Goal: Task Accomplishment & Management: Complete application form

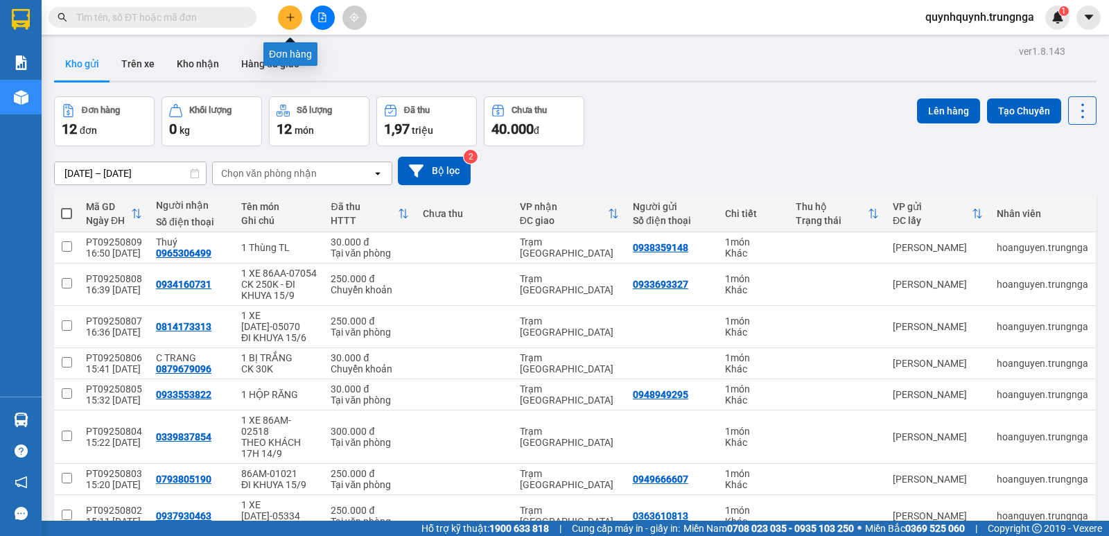
click at [295, 9] on button at bounding box center [290, 18] width 24 height 24
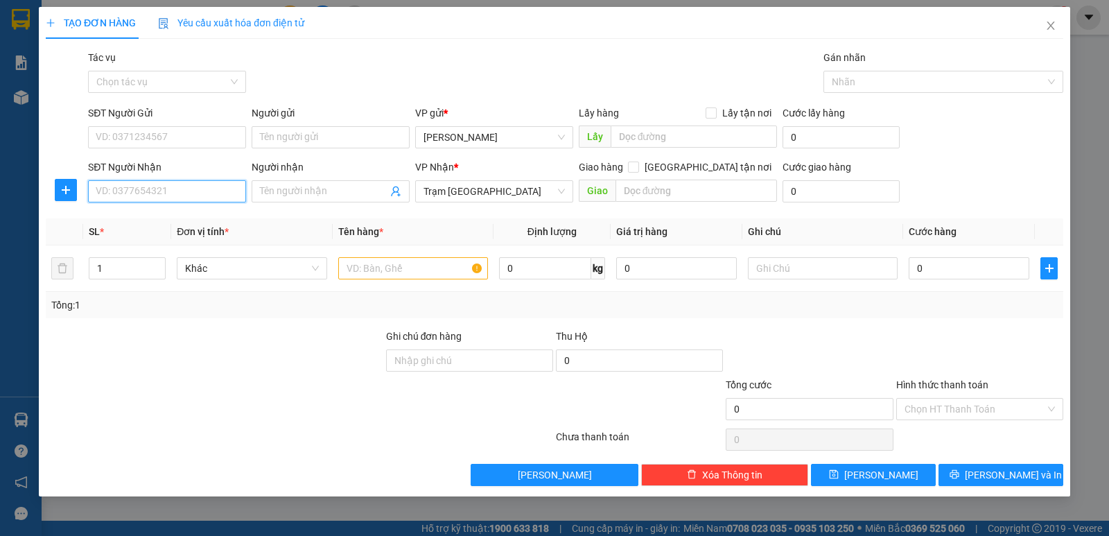
click at [193, 196] on input "SĐT Người Nhận" at bounding box center [167, 191] width 158 height 22
type input "0931985369"
click at [164, 219] on div "0931985369" at bounding box center [166, 218] width 141 height 15
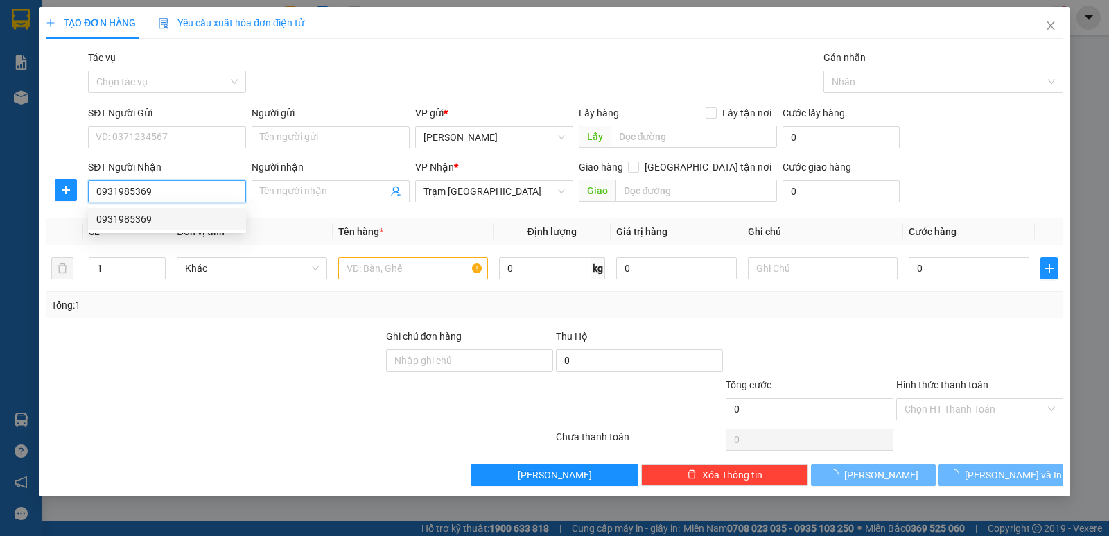
type input "70.000"
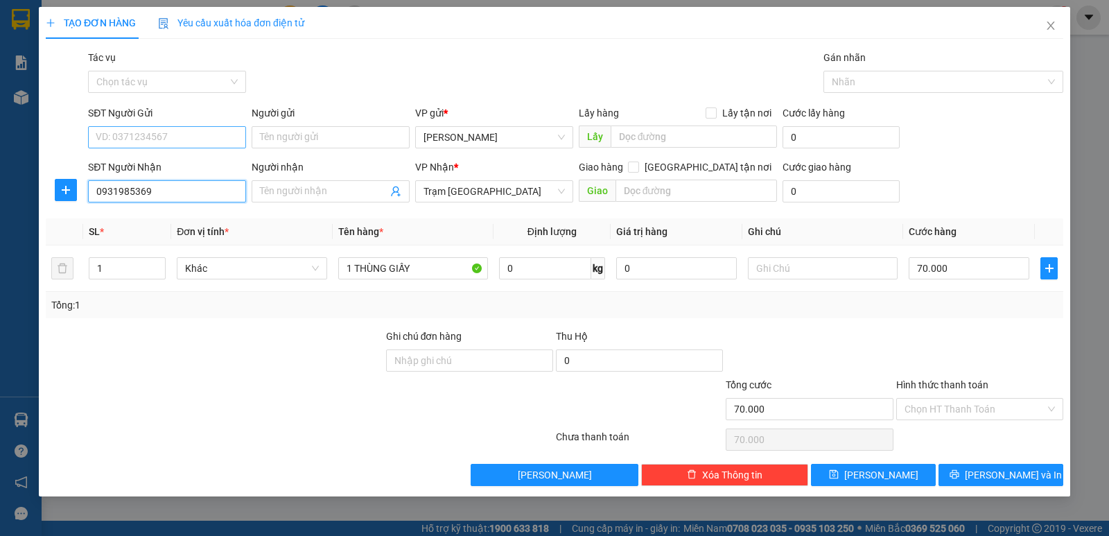
type input "0931985369"
click at [178, 133] on input "SĐT Người Gửi" at bounding box center [167, 137] width 158 height 22
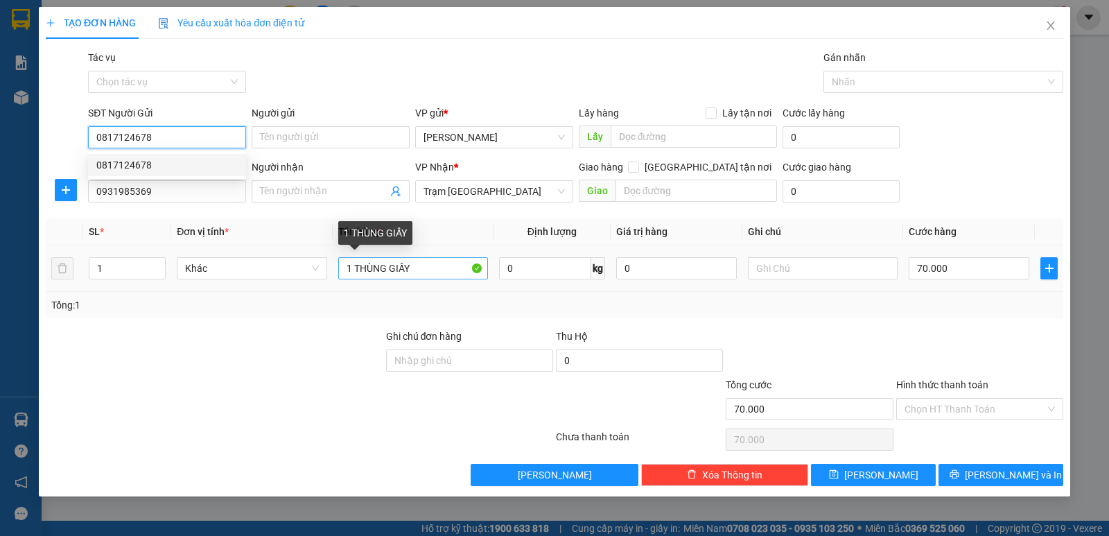
type input "0817124678"
click at [354, 266] on input "1 THÙNG GIẤY" at bounding box center [413, 268] width 150 height 22
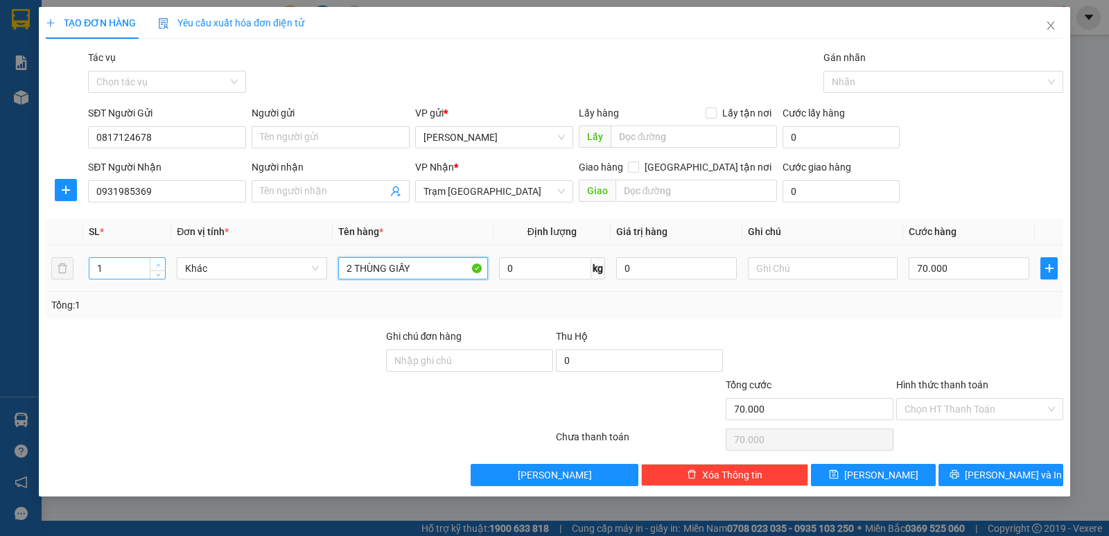
type input "2 THÙNG GIẤY"
type input "2"
click at [159, 265] on icon "up" at bounding box center [158, 265] width 5 height 5
click at [734, 313] on div "Tổng: 2" at bounding box center [555, 305] width 1018 height 26
click at [963, 275] on input "70.000" at bounding box center [969, 268] width 121 height 22
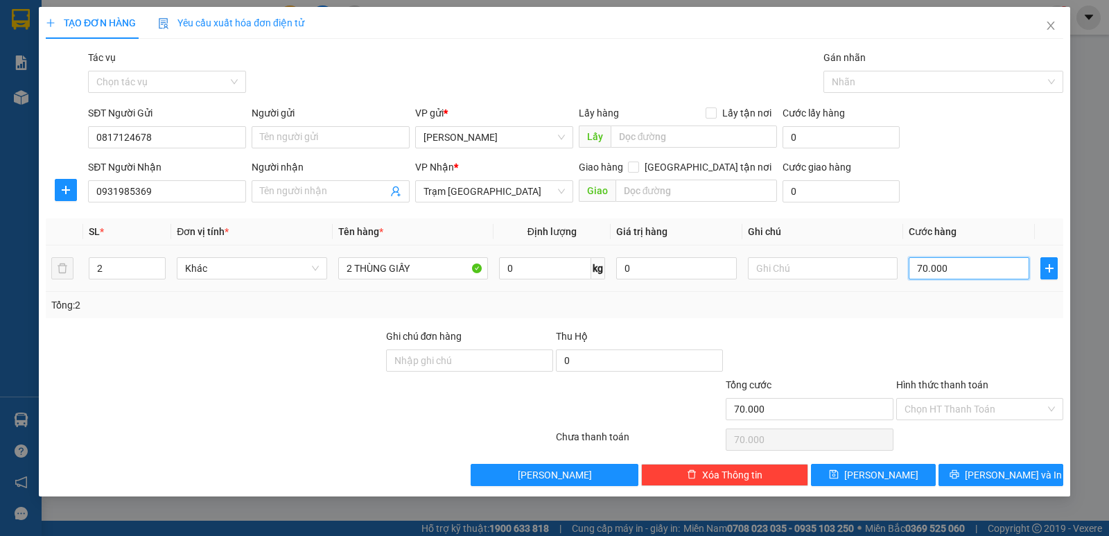
type input "0"
click at [913, 302] on div "Tổng: 2" at bounding box center [554, 304] width 1007 height 15
click at [969, 273] on input "0" at bounding box center [969, 268] width 121 height 22
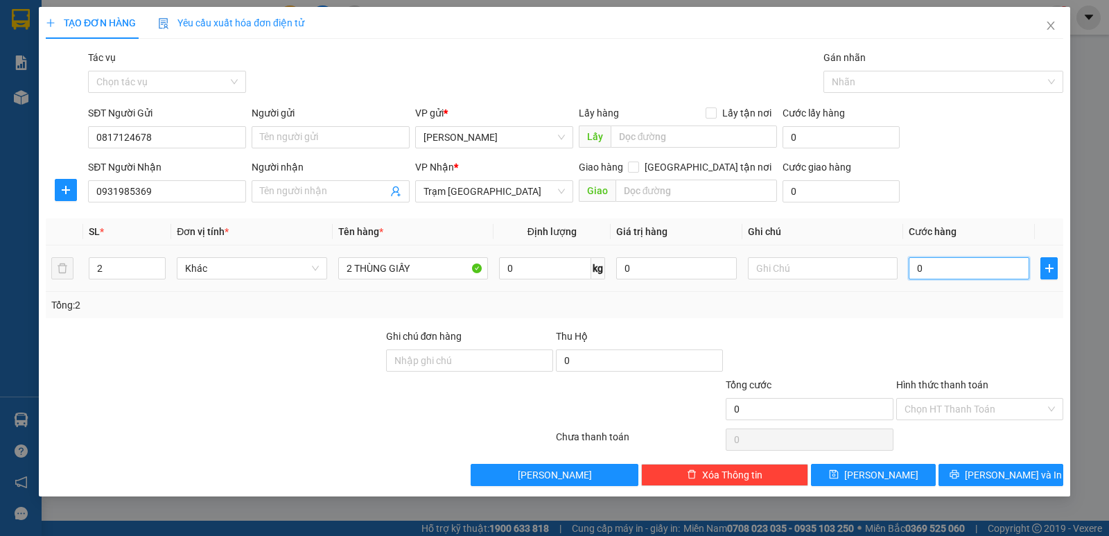
type input "8"
type input "80"
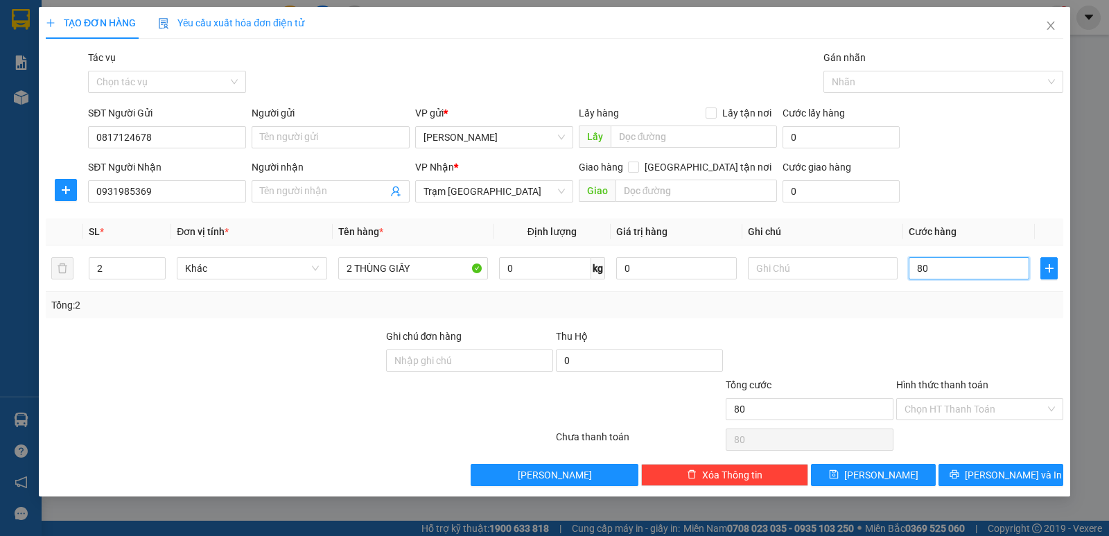
type input "80"
type input "80.000"
click at [965, 297] on div "Tổng: 2" at bounding box center [554, 304] width 1007 height 15
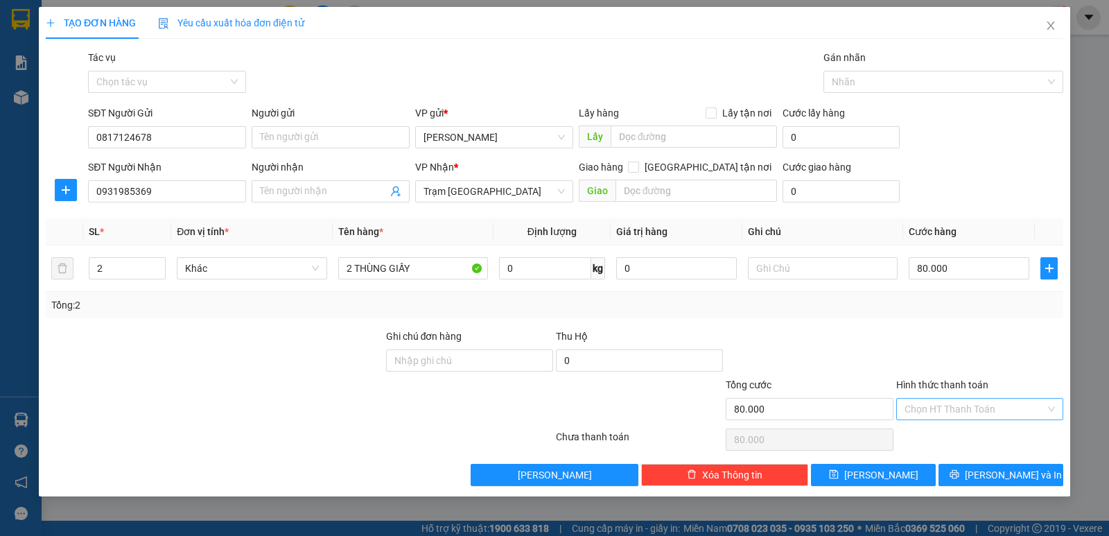
click at [982, 411] on input "Hình thức thanh toán" at bounding box center [975, 409] width 141 height 21
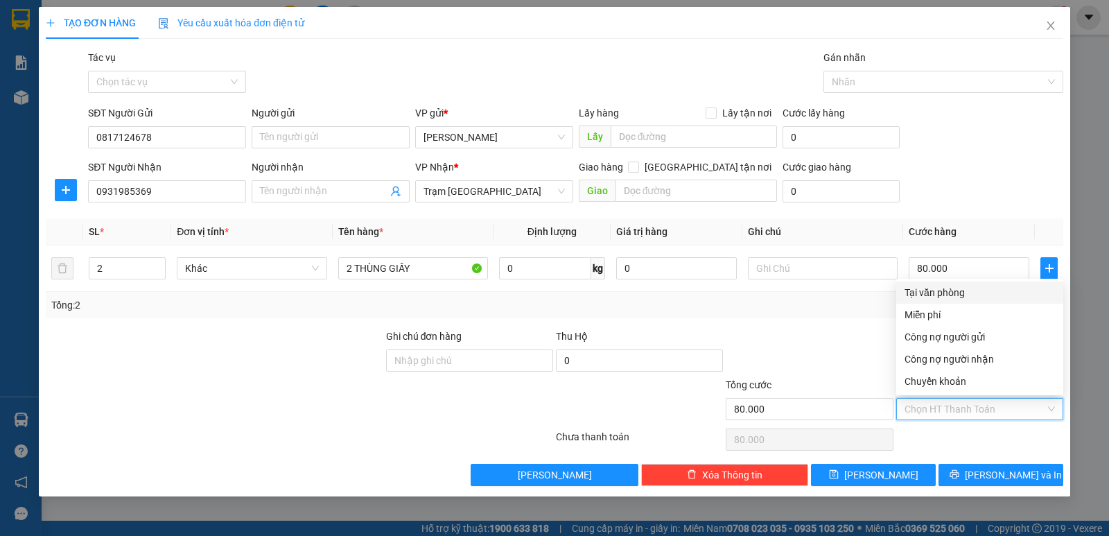
click at [944, 292] on div "Tại văn phòng" at bounding box center [980, 292] width 150 height 15
type input "0"
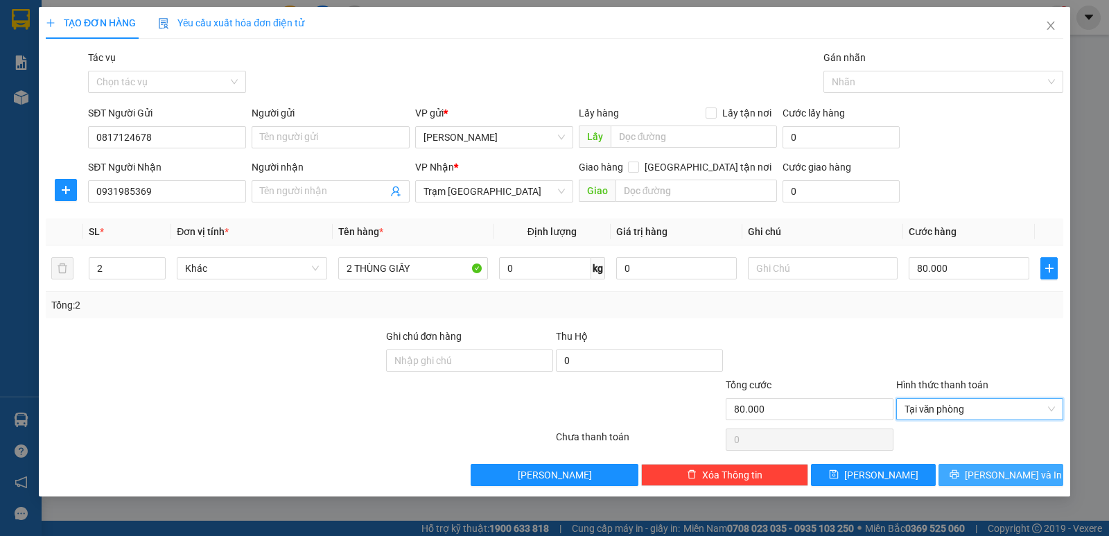
click at [986, 476] on button "[PERSON_NAME] và In" at bounding box center [1001, 475] width 125 height 22
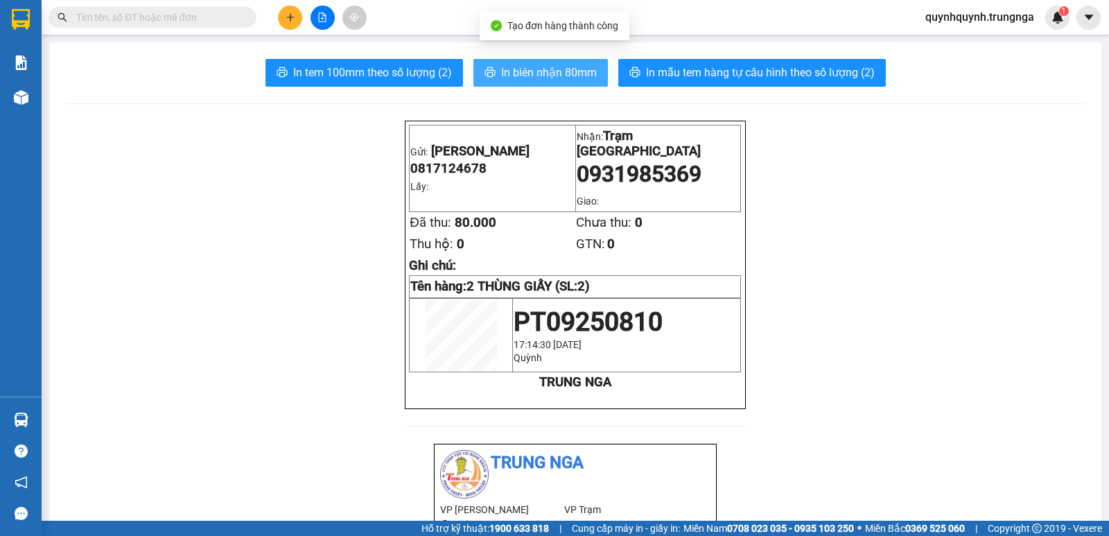
click at [561, 71] on span "In biên nhận 80mm" at bounding box center [549, 72] width 96 height 17
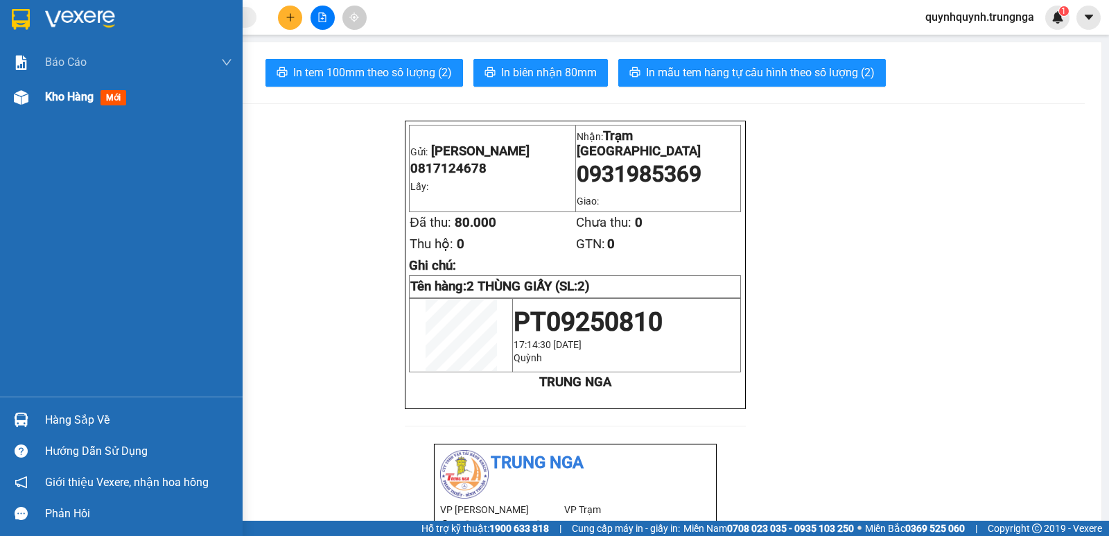
click at [26, 93] on img at bounding box center [21, 97] width 15 height 15
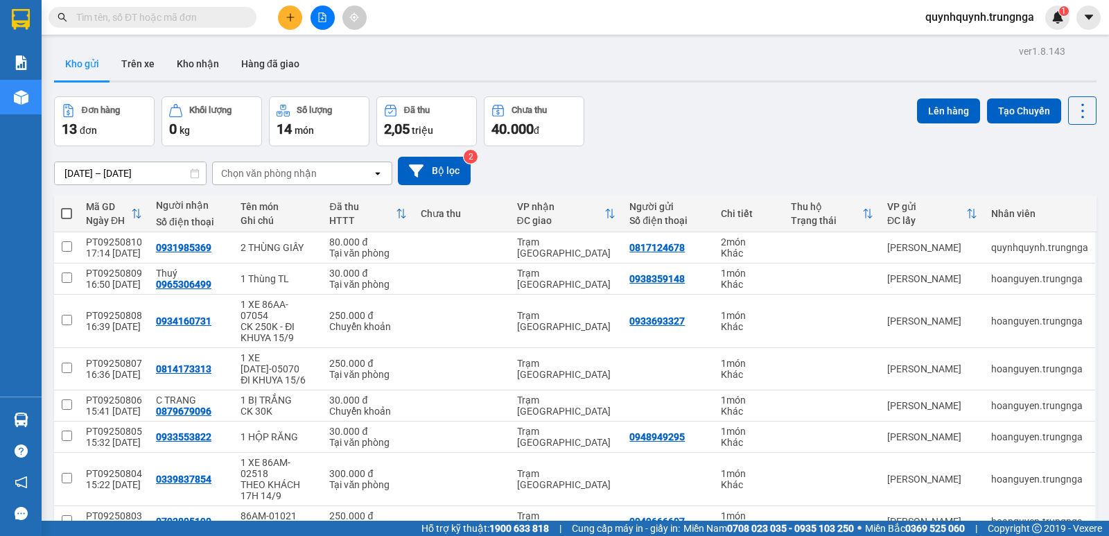
click at [286, 17] on icon "plus" at bounding box center [291, 17] width 10 height 10
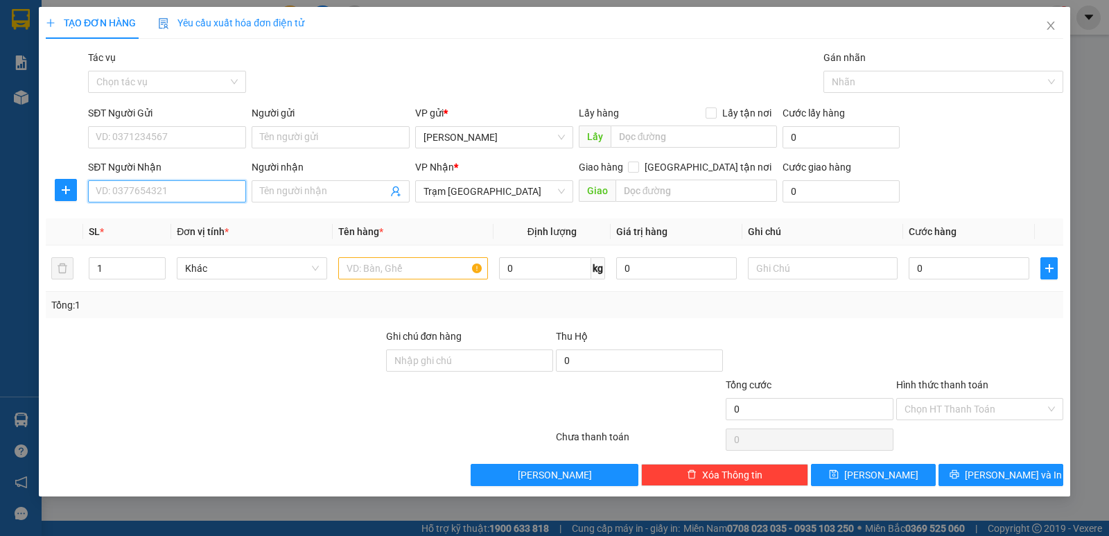
click at [193, 184] on input "SĐT Người Nhận" at bounding box center [167, 191] width 158 height 22
type input "0778865886"
click at [219, 214] on div "0778865886 - HIẾU" at bounding box center [166, 218] width 141 height 15
type input "HIẾU"
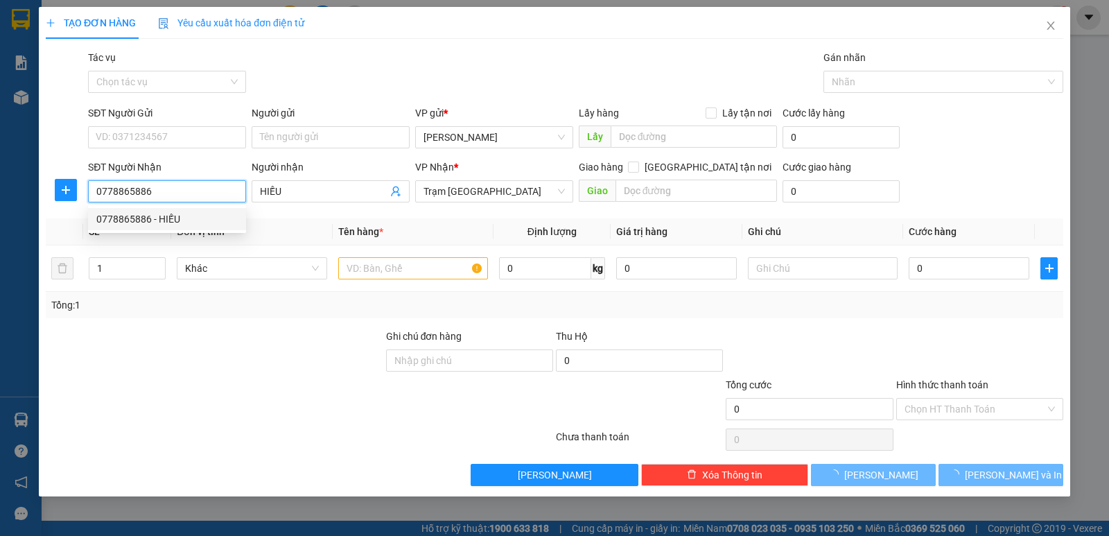
type input "30.000"
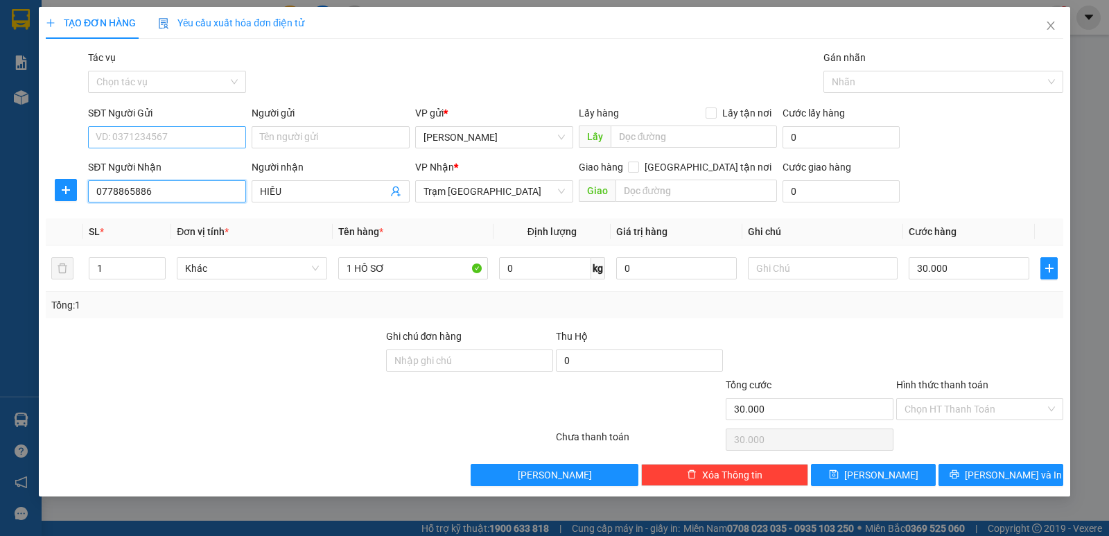
type input "0778865886"
click at [202, 138] on input "SĐT Người Gửi" at bounding box center [167, 137] width 158 height 22
type input "0937362236"
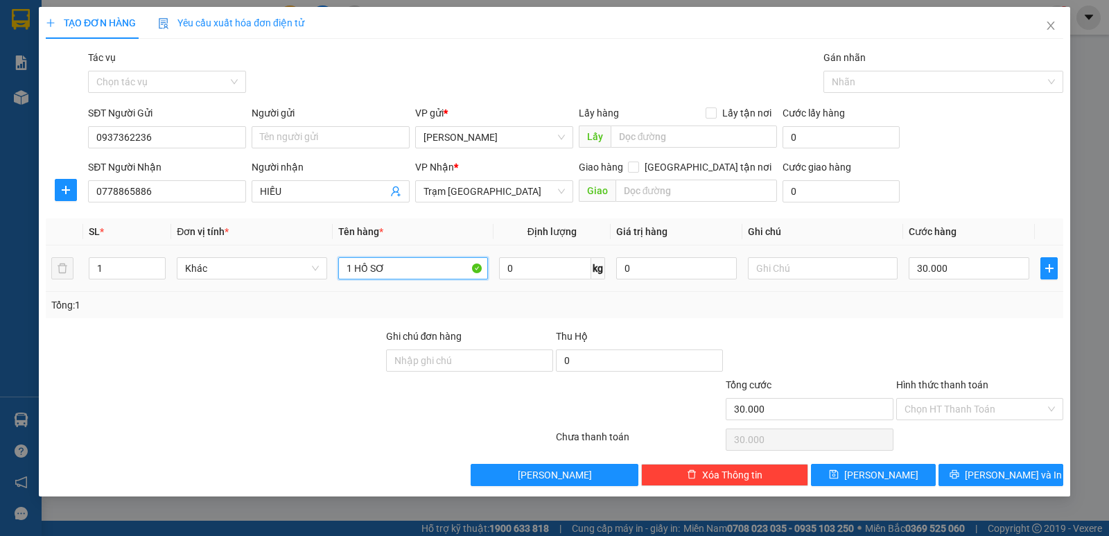
click at [433, 267] on input "1 HỒ SƠ" at bounding box center [413, 268] width 150 height 22
type input "1 HỘP"
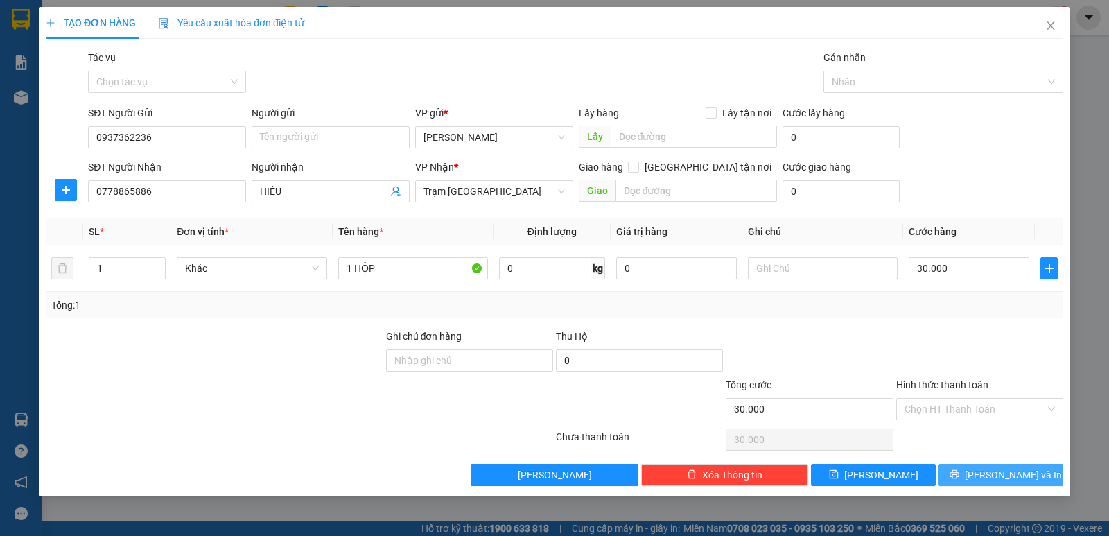
click at [1004, 472] on span "[PERSON_NAME] và In" at bounding box center [1013, 474] width 97 height 15
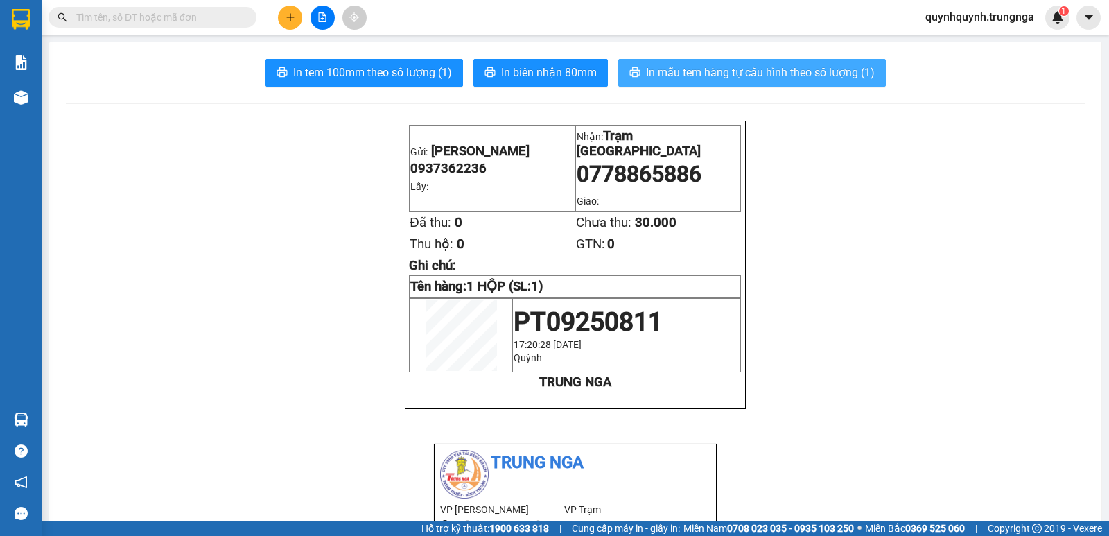
click at [767, 71] on span "In mẫu tem hàng tự cấu hình theo số lượng (1)" at bounding box center [760, 72] width 229 height 17
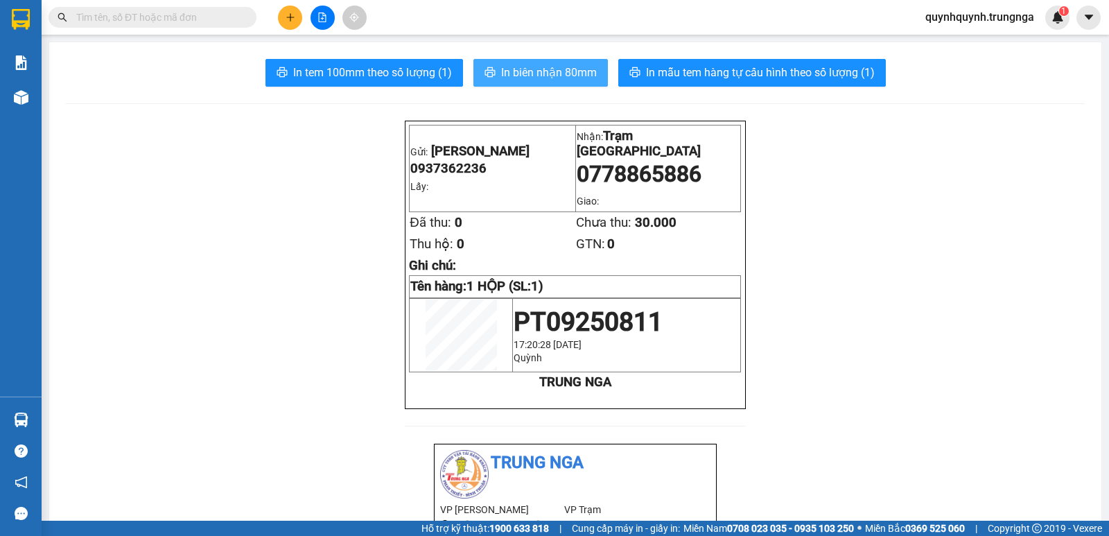
click at [567, 69] on span "In biên nhận 80mm" at bounding box center [549, 72] width 96 height 17
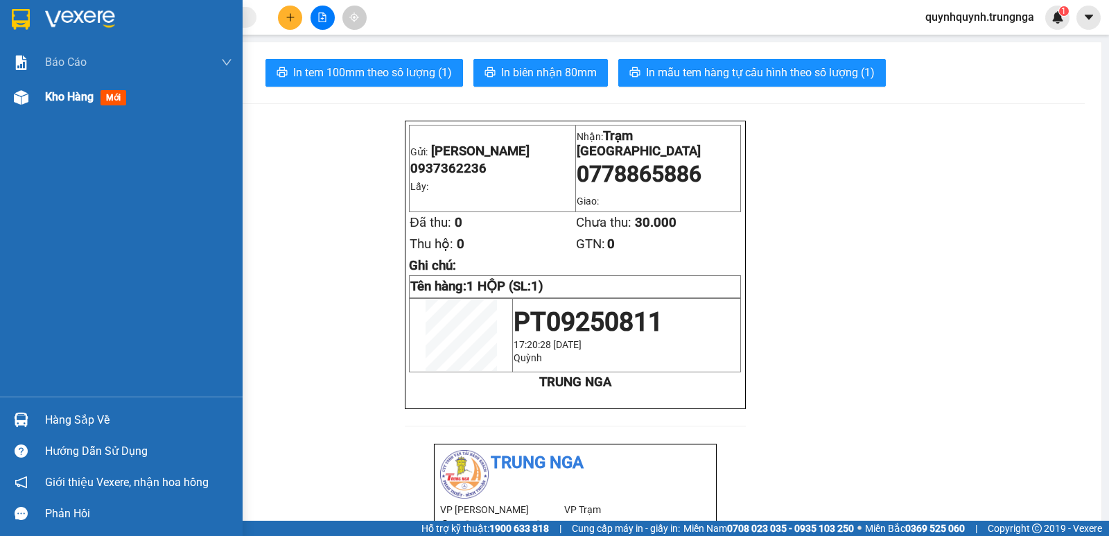
click at [32, 98] on div at bounding box center [21, 97] width 24 height 24
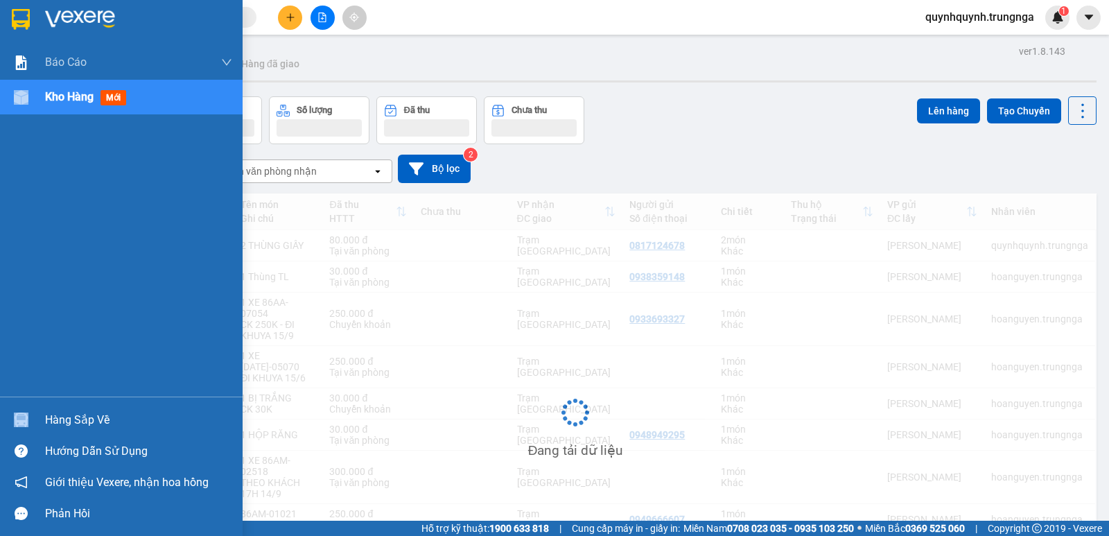
drag, startPoint x: 32, startPoint y: 98, endPoint x: 55, endPoint y: 138, distance: 46.3
click at [33, 98] on div at bounding box center [21, 97] width 24 height 24
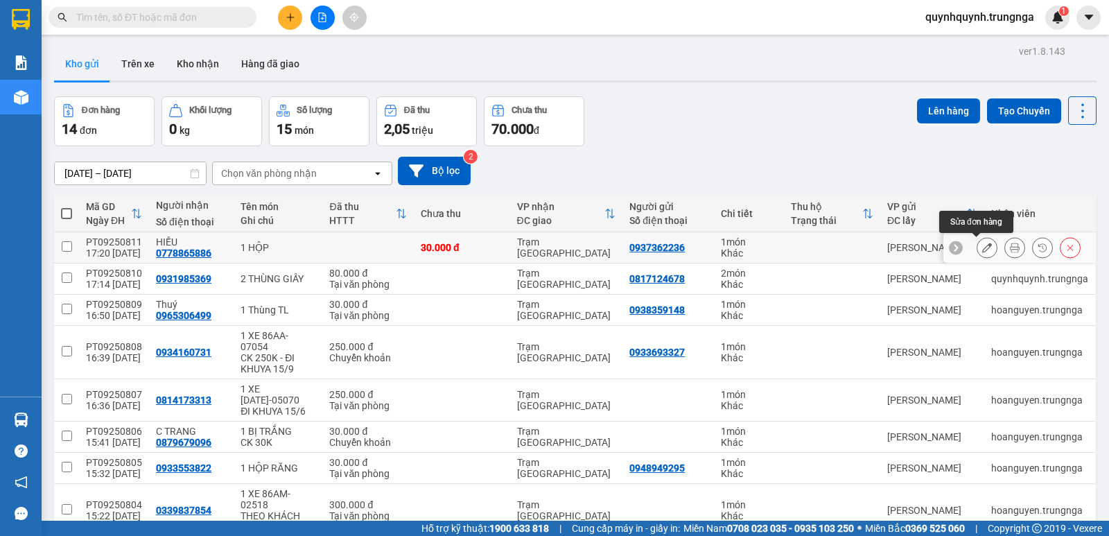
click at [983, 244] on icon at bounding box center [988, 248] width 10 height 10
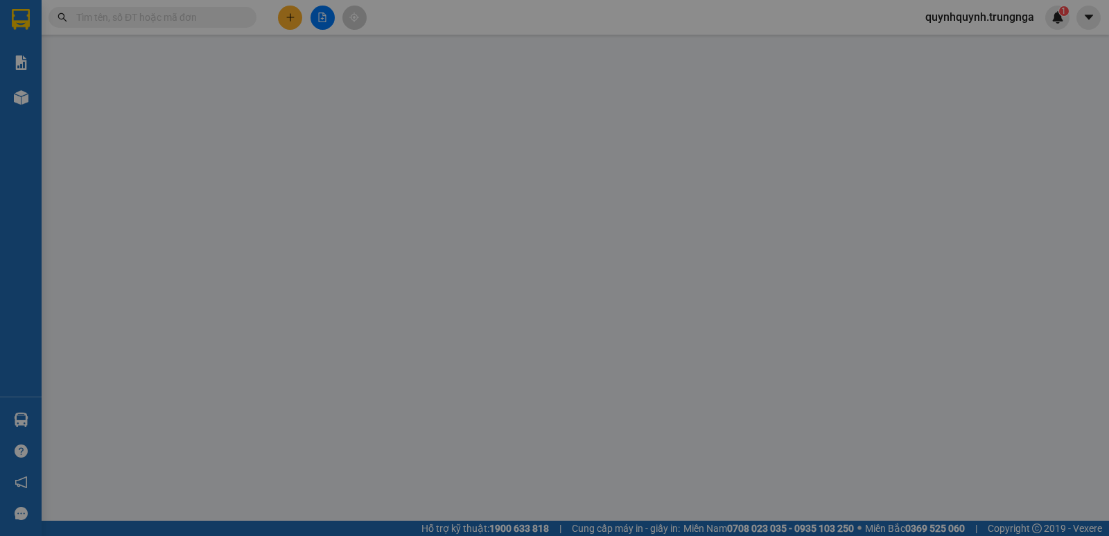
type input "0937362236"
type input "0778865886"
type input "HIẾU"
type input "30.000"
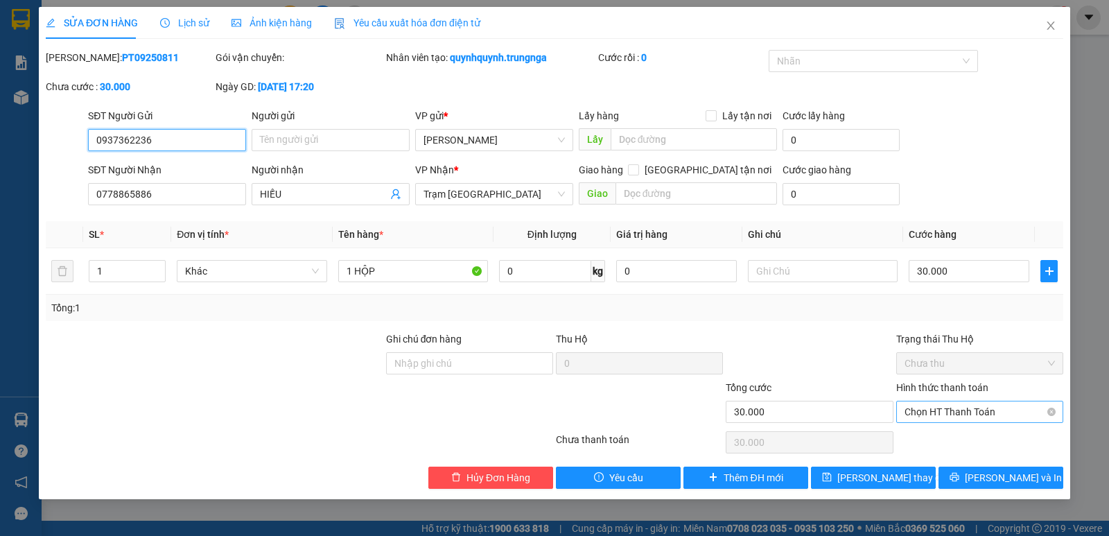
click at [963, 411] on span "Chọn HT Thanh Toán" at bounding box center [980, 411] width 150 height 21
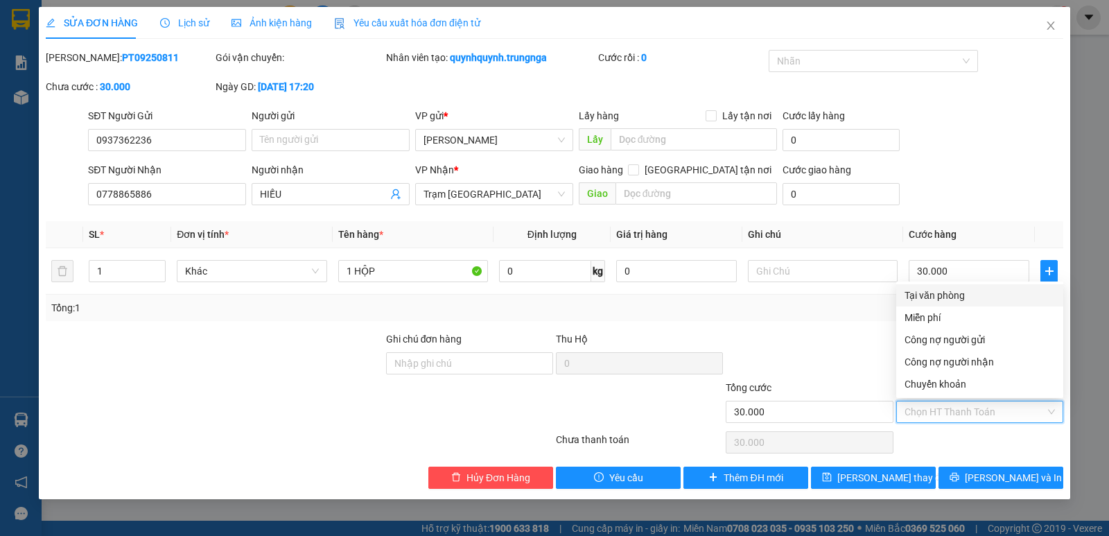
click at [928, 291] on div "Tại văn phòng" at bounding box center [980, 295] width 150 height 15
type input "0"
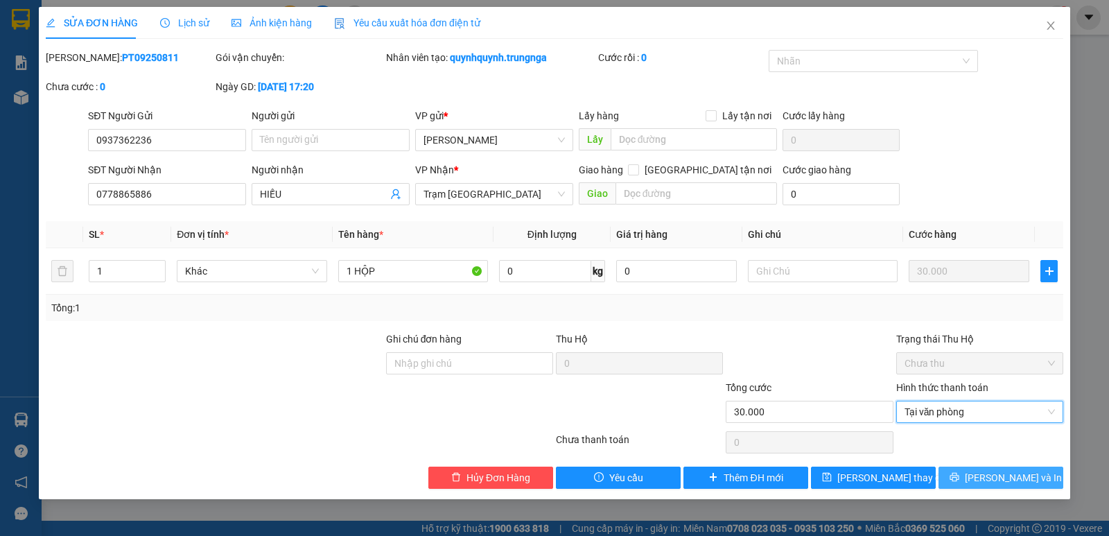
click at [996, 476] on span "[PERSON_NAME] và In" at bounding box center [1013, 477] width 97 height 15
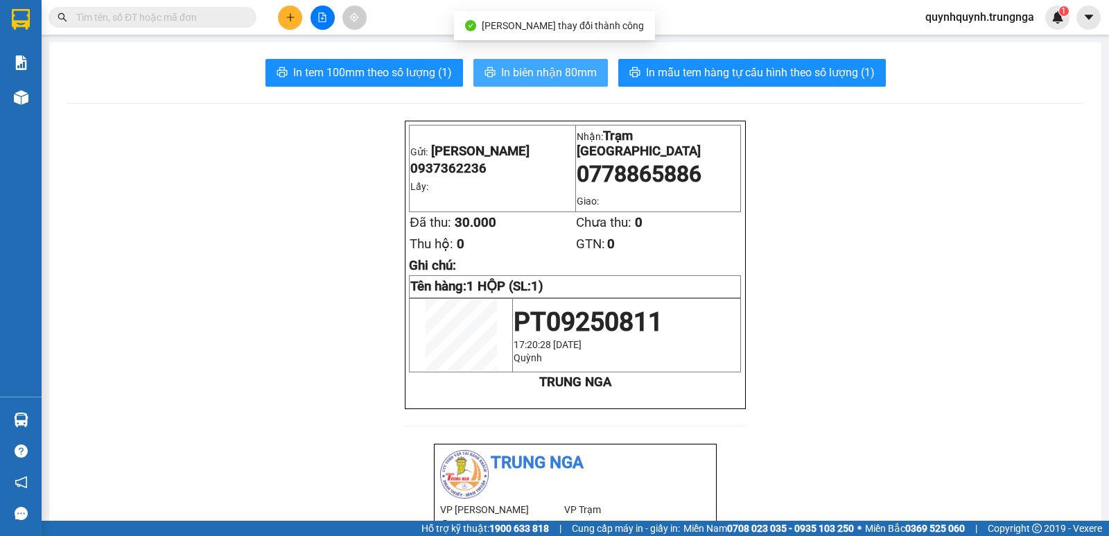
click at [580, 78] on span "In biên nhận 80mm" at bounding box center [549, 72] width 96 height 17
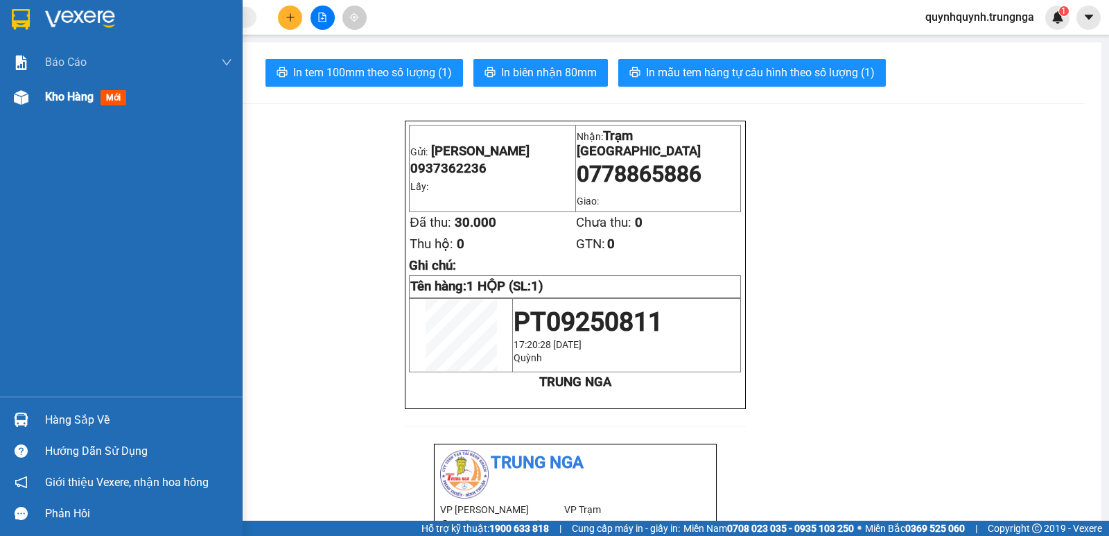
click at [46, 100] on span "Kho hàng" at bounding box center [69, 96] width 49 height 13
